Goal: Task Accomplishment & Management: Manage account settings

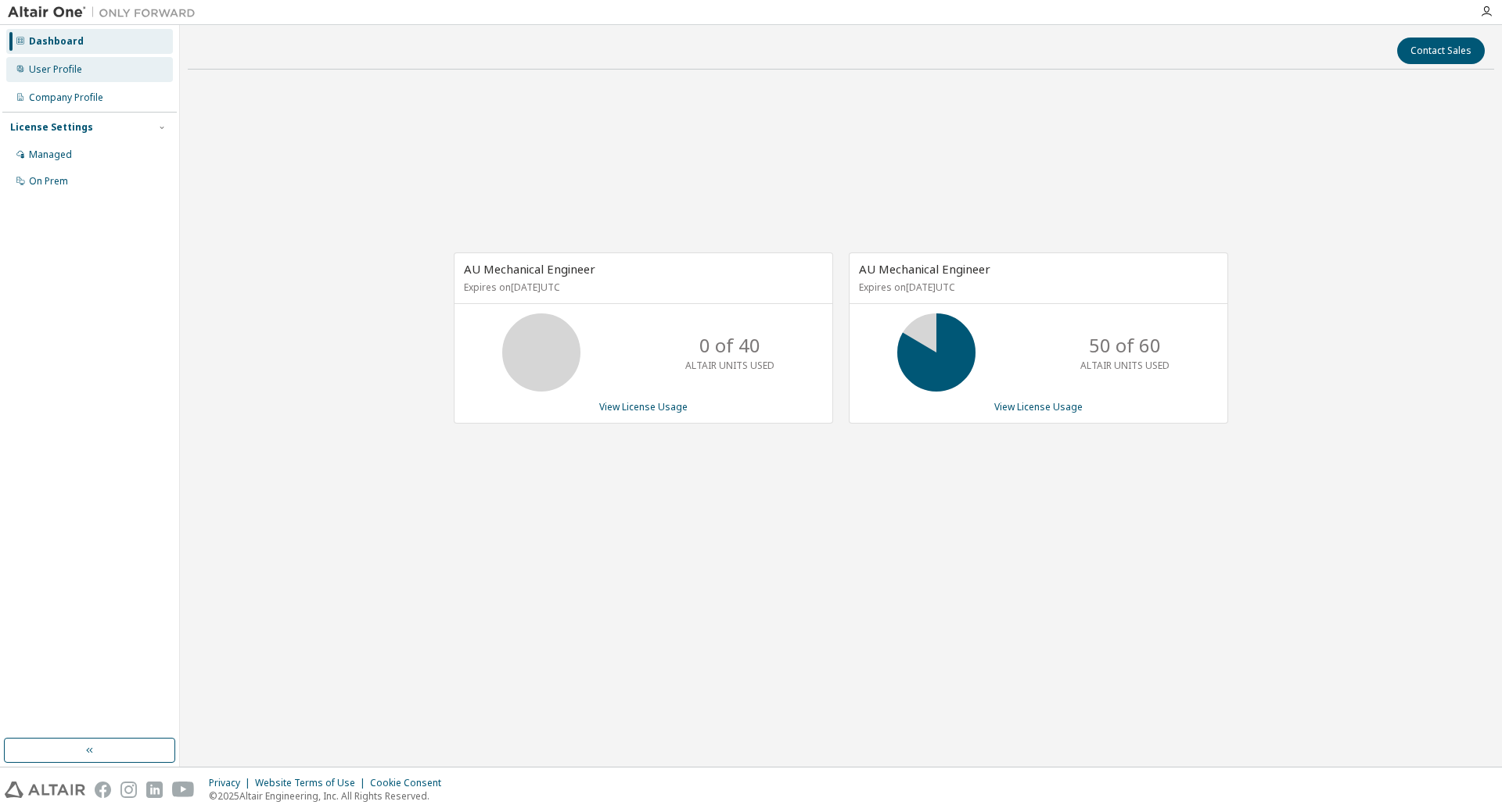
click at [46, 79] on div "User Profile" at bounding box center [89, 69] width 167 height 25
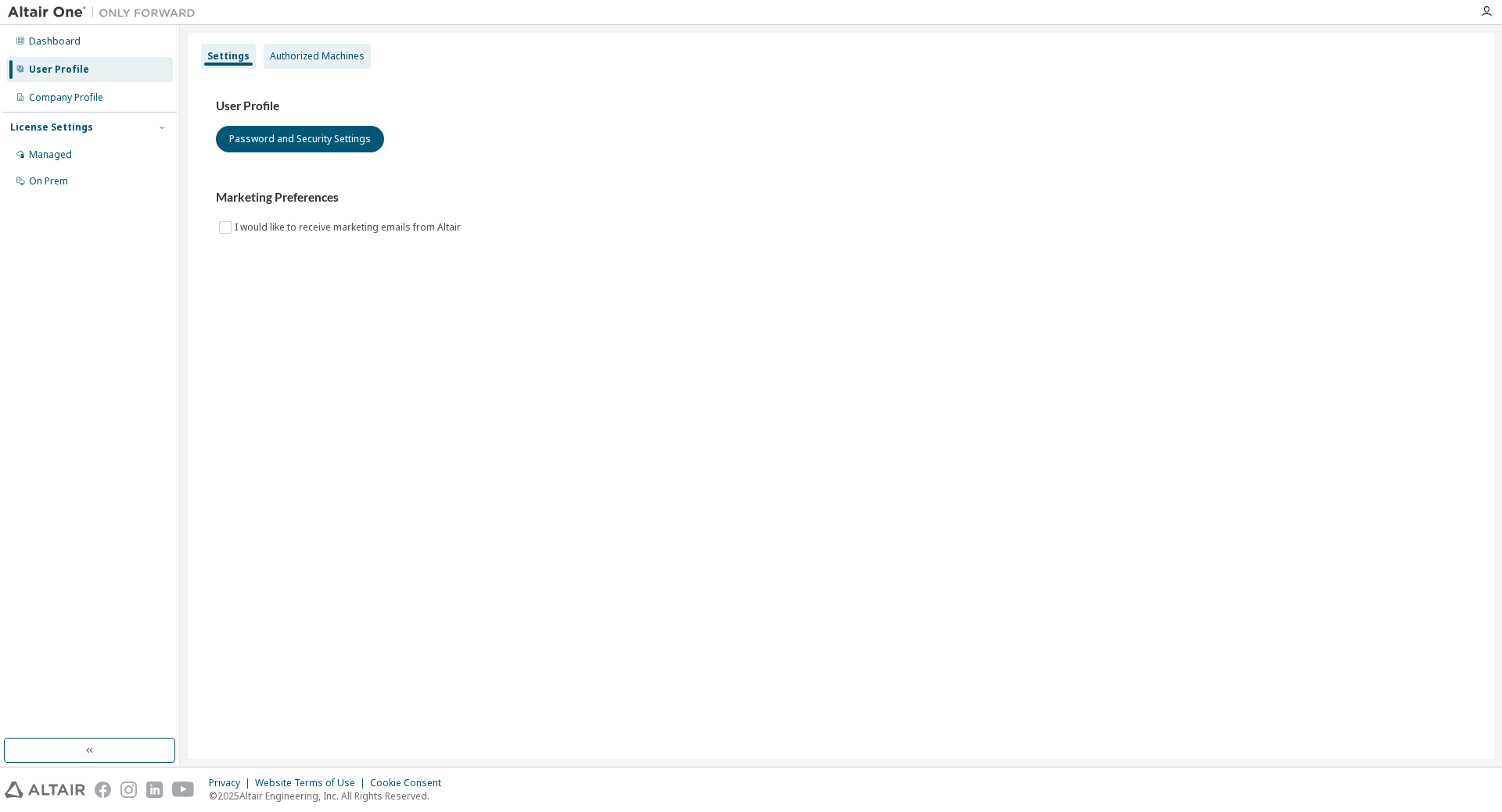
click at [281, 62] on div "Authorized Machines" at bounding box center [318, 56] width 95 height 12
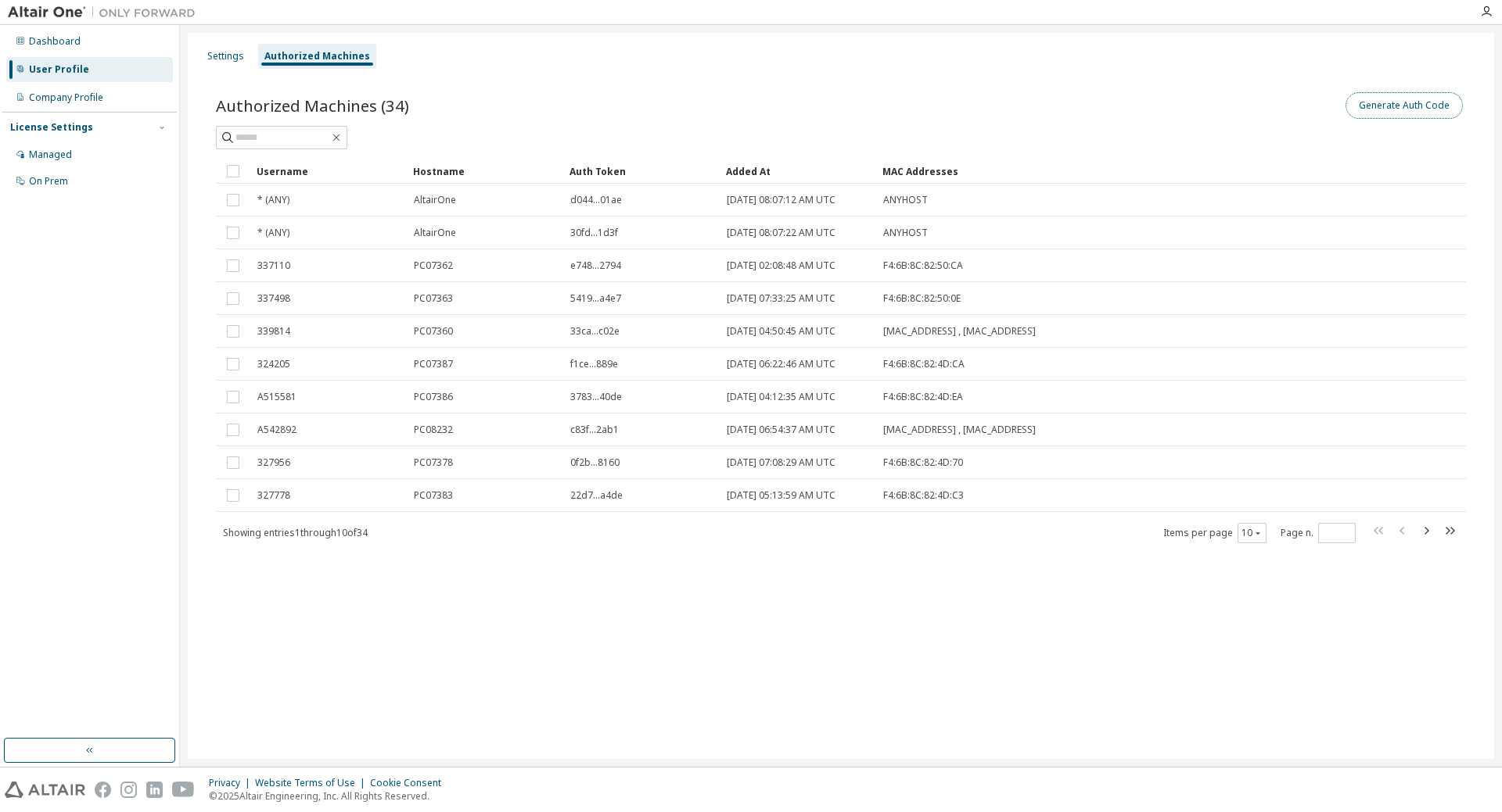
click at [1433, 109] on button "Generate Auth Code" at bounding box center [1404, 105] width 117 height 27
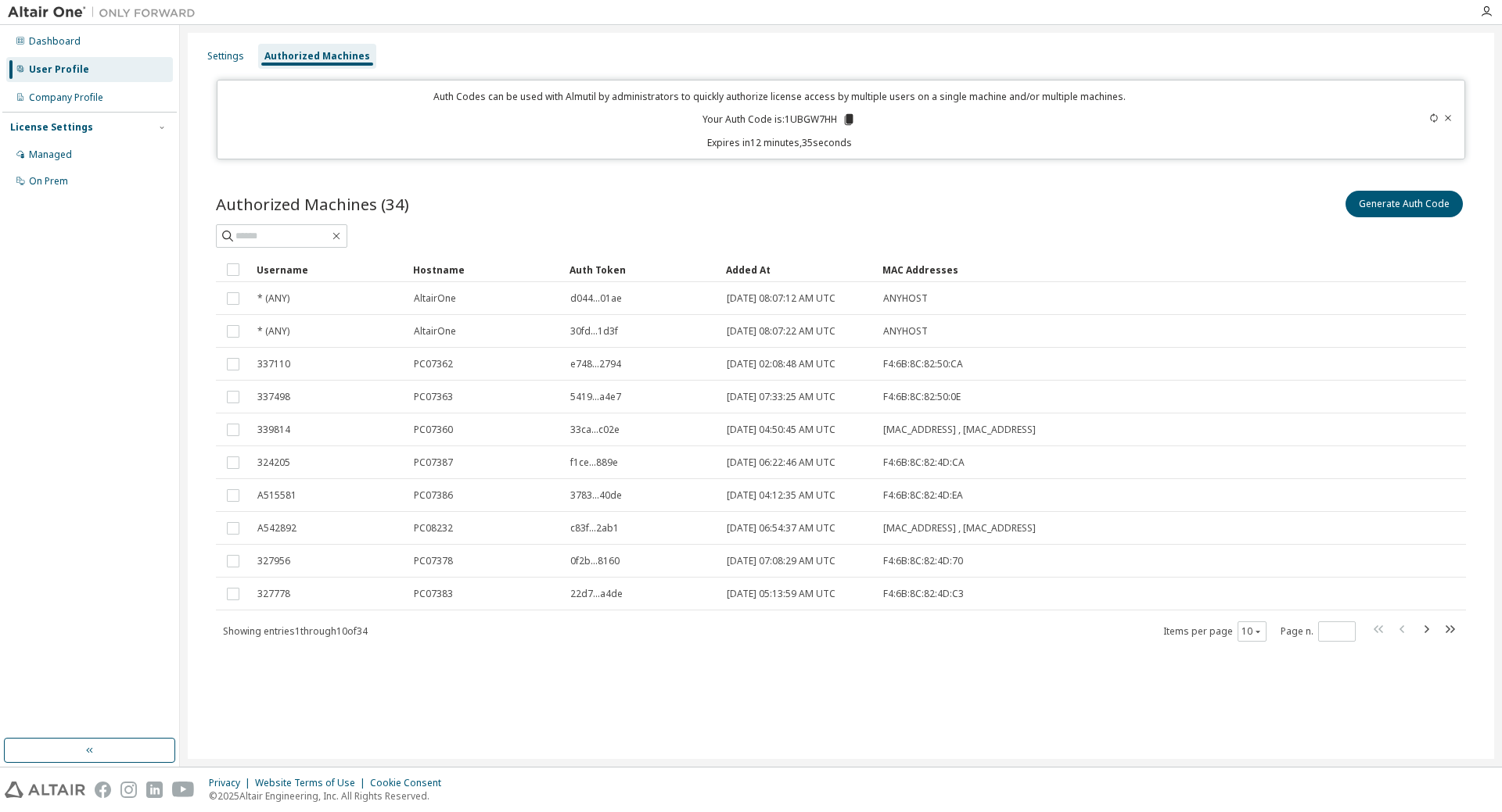
click at [849, 121] on icon at bounding box center [849, 119] width 9 height 11
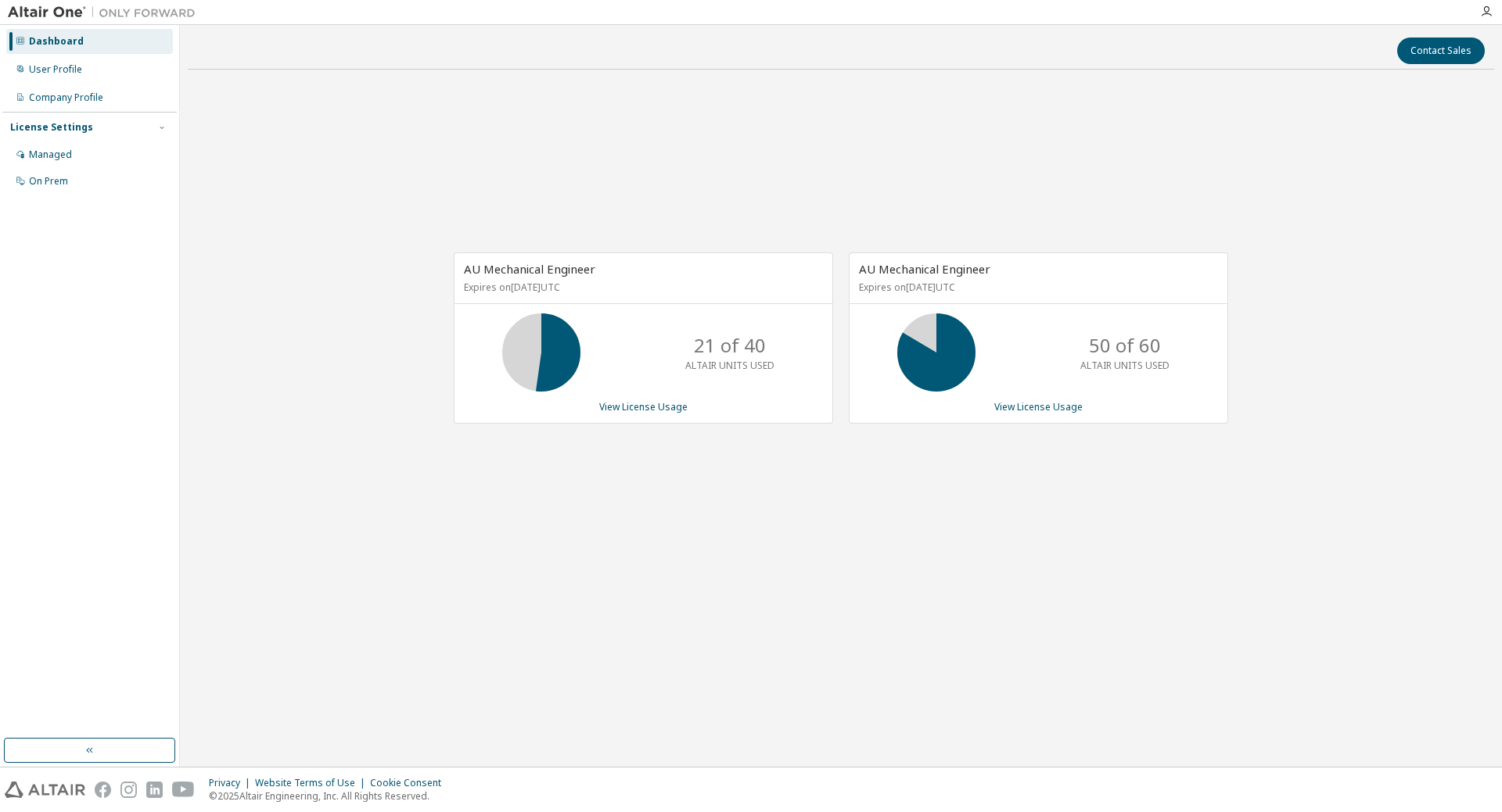
click at [1063, 419] on div "AU Mechanical Engineer Expires on [DATE] UTC 50 of 60 ALTAIR UNITS USED View Li…" at bounding box center [1038, 338] width 379 height 171
click at [594, 362] on div "21 of 40 ALTAIR UNITS USED" at bounding box center [643, 352] width 378 height 79
click at [1028, 166] on div "AU Mechanical Engineer Expires on April 8, 2026 UTC 21 of 40 ALTAIR UNITS USED …" at bounding box center [840, 346] width 1306 height 528
